Goal: Participate in discussion: Engage in conversation with other users on a specific topic

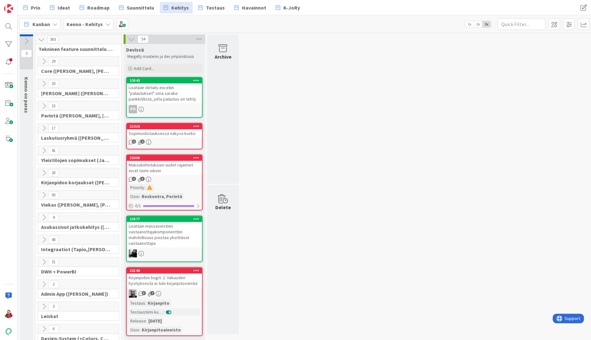
click at [41, 259] on icon at bounding box center [43, 262] width 7 height 7
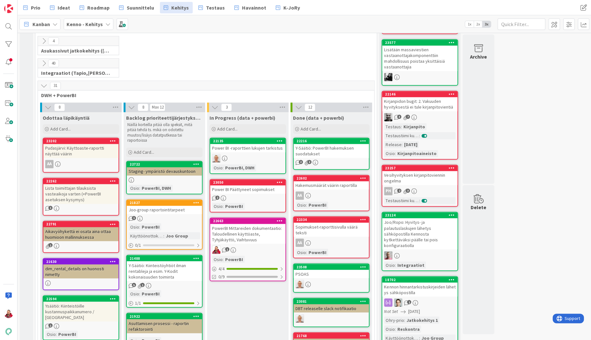
scroll to position [187, 0]
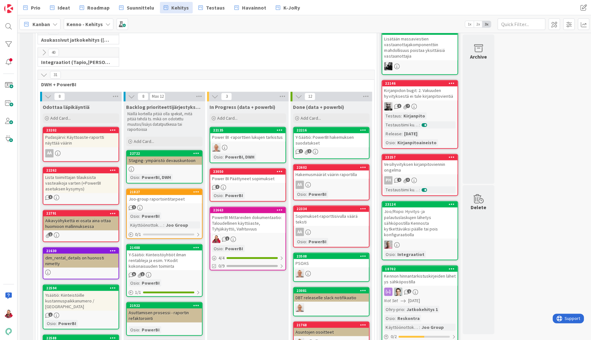
click at [84, 173] on div "Lista toimittajan tilauksista vasteaikoja varten (+PowerBI asetuksen kysymys)" at bounding box center [80, 183] width 75 height 20
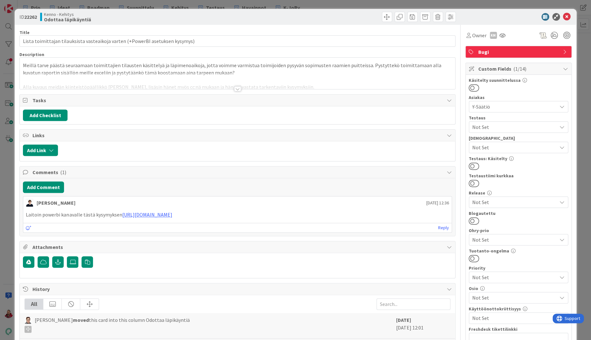
click at [236, 86] on div at bounding box center [237, 88] width 7 height 5
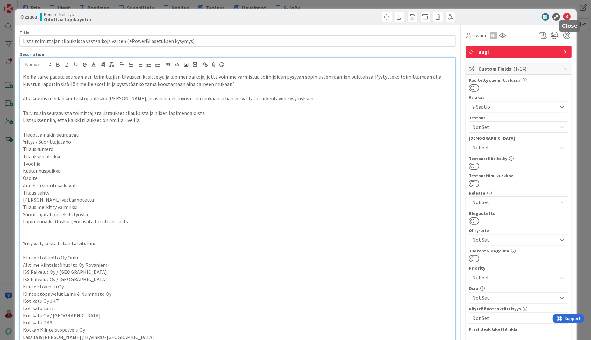
click at [567, 17] on icon at bounding box center [567, 17] width 8 height 8
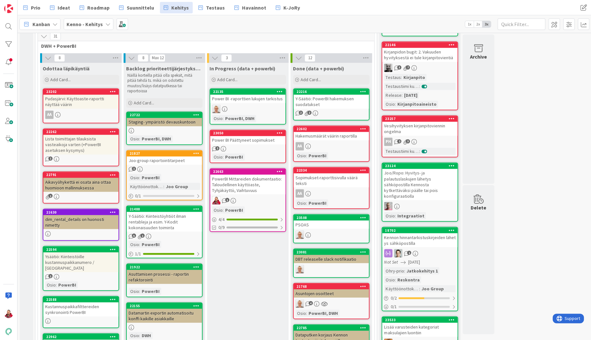
scroll to position [206, 0]
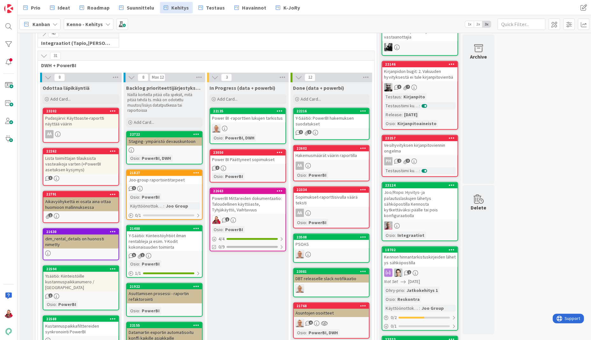
click at [249, 155] on div "Power BI Päättyneet sopimukset" at bounding box center [247, 159] width 75 height 8
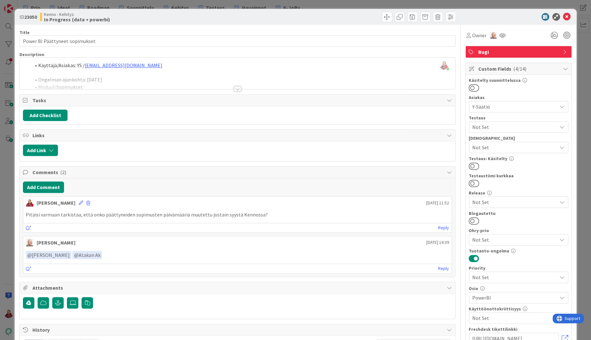
click at [240, 86] on div at bounding box center [237, 88] width 7 height 5
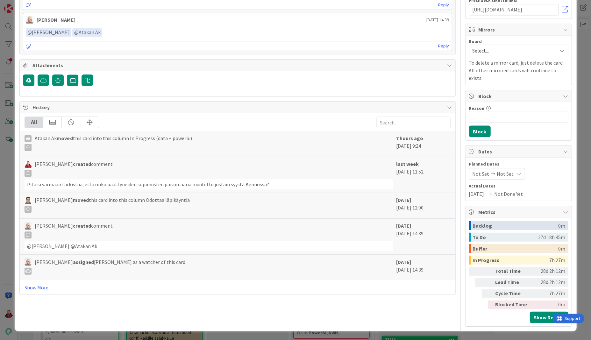
scroll to position [579, 0]
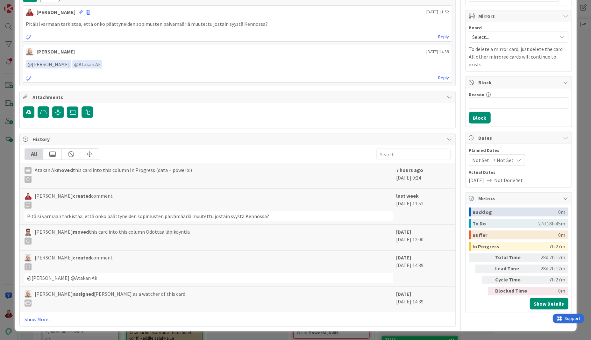
scroll to position [691, 0]
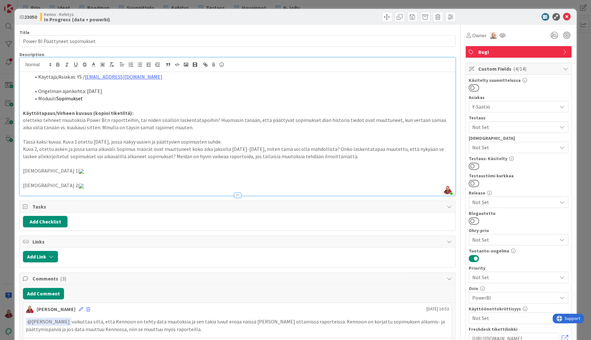
scroll to position [0, 0]
click at [567, 16] on icon at bounding box center [567, 17] width 8 height 8
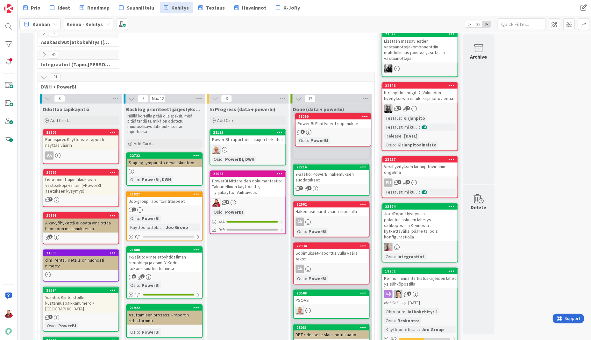
scroll to position [185, 0]
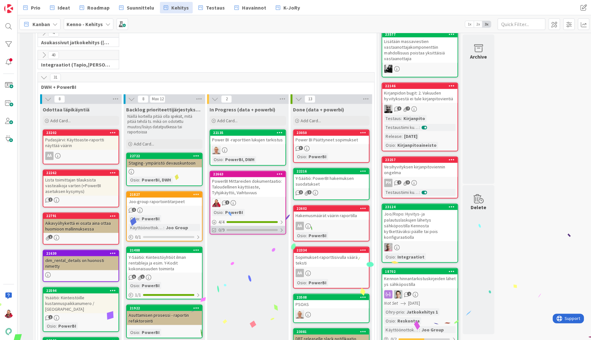
click at [239, 229] on div at bounding box center [251, 230] width 51 height 2
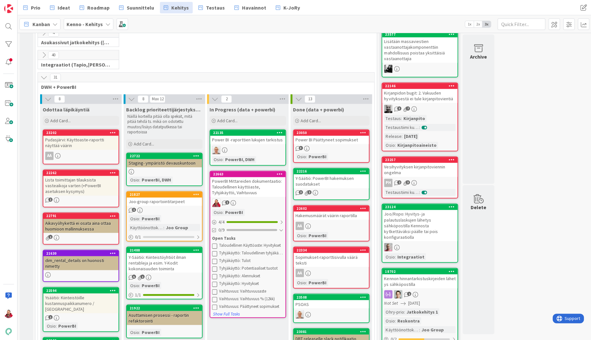
click at [280, 219] on div at bounding box center [282, 221] width 4 height 5
